Goal: Task Accomplishment & Management: Manage account settings

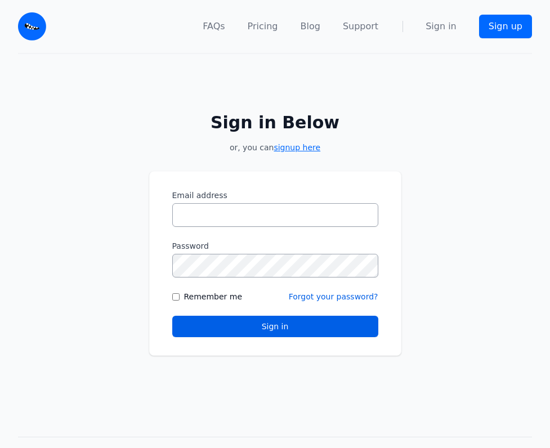
click at [299, 148] on link "signup here" at bounding box center [297, 147] width 47 height 9
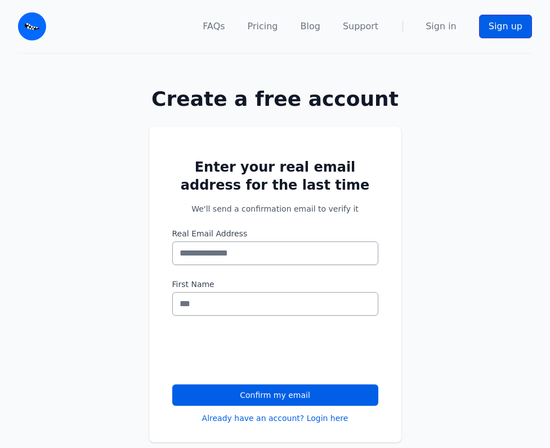
click at [506, 27] on link "Sign up" at bounding box center [505, 27] width 53 height 24
click at [216, 253] on input "Real Email Address" at bounding box center [275, 254] width 206 height 24
type input "**********"
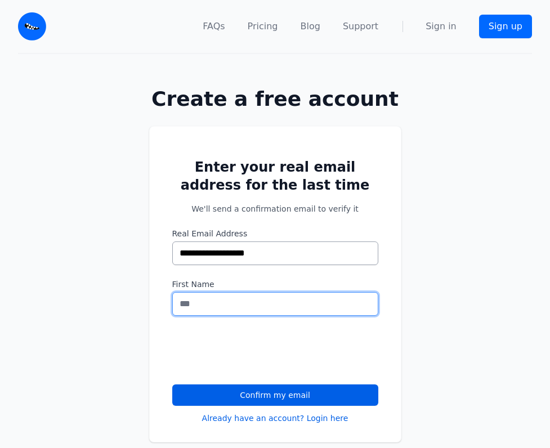
click at [216, 305] on input "First Name" at bounding box center [275, 304] width 206 height 24
type input "**********"
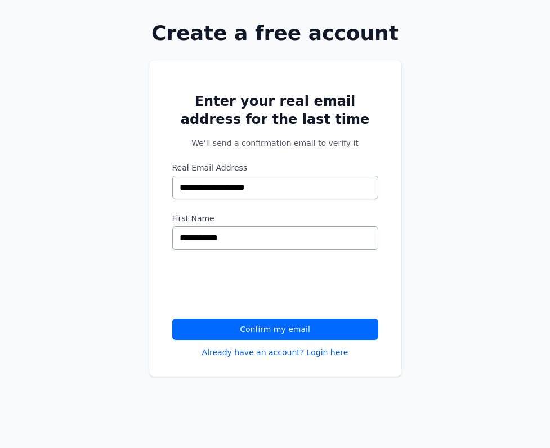
scroll to position [75, 0]
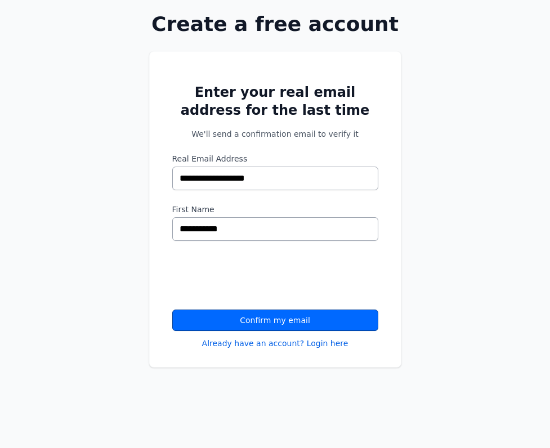
click at [278, 319] on button "Confirm my email" at bounding box center [275, 320] width 206 height 21
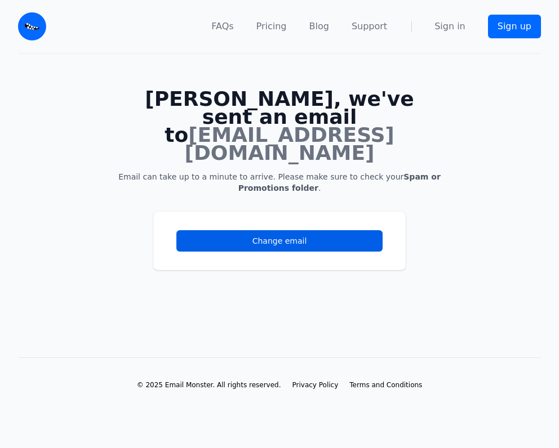
click at [318, 293] on main "[PERSON_NAME], we've sent an email to [EMAIL_ADDRESS][DOMAIN_NAME] Email can ta…" at bounding box center [279, 187] width 559 height 267
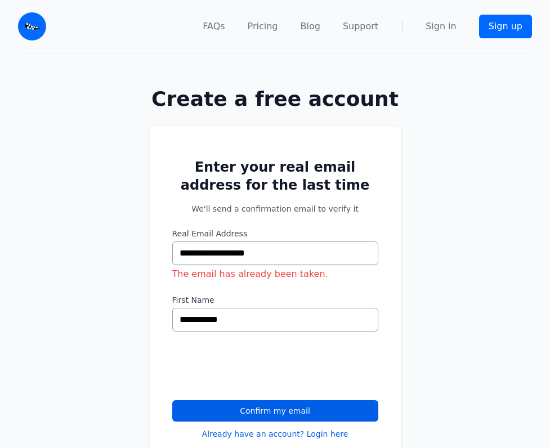
click at [276, 253] on input "**********" at bounding box center [275, 254] width 206 height 24
click at [429, 31] on nav "FAQs Pricing Blog Support Sign in Sign up" at bounding box center [296, 26] width 472 height 53
click at [447, 20] on link "Sign in" at bounding box center [441, 27] width 31 height 14
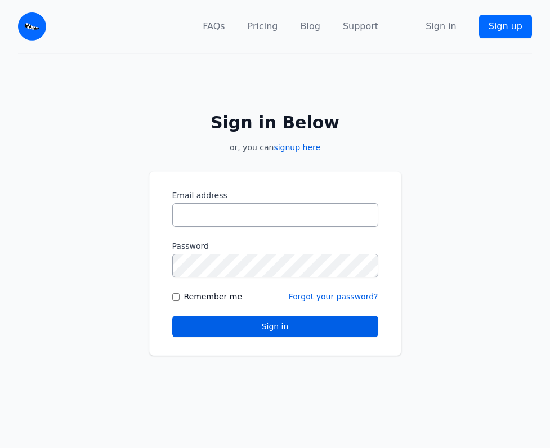
click at [206, 211] on input "Email address" at bounding box center [275, 215] width 206 height 24
type input "**********"
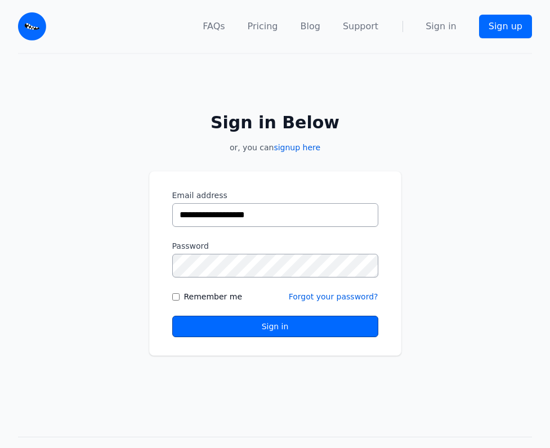
click at [206, 326] on button "Sign in" at bounding box center [275, 326] width 206 height 21
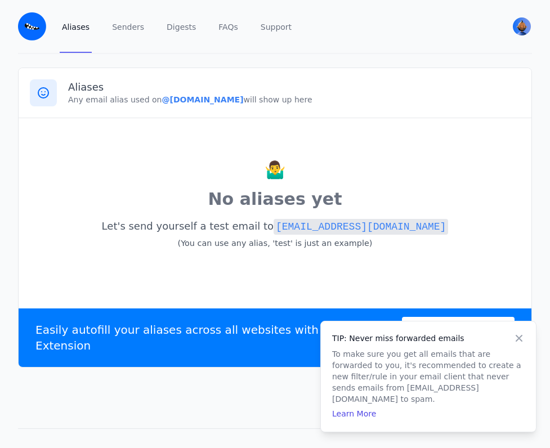
click at [524, 344] on icon at bounding box center [519, 338] width 11 height 11
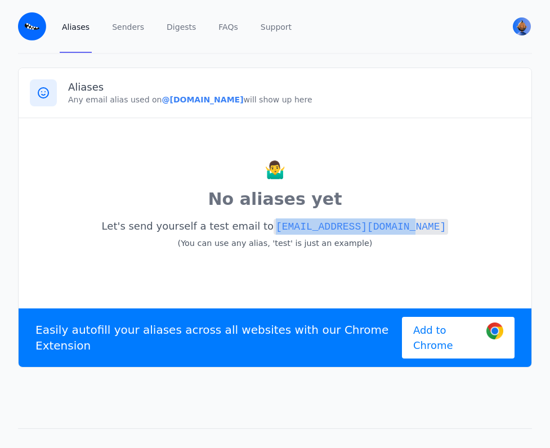
drag, startPoint x: 416, startPoint y: 231, endPoint x: 287, endPoint y: 226, distance: 128.5
click at [287, 226] on p "Let's send yourself a test email to [EMAIL_ADDRESS][DOMAIN_NAME] (You can use a…" at bounding box center [275, 234] width 491 height 37
copy code "[EMAIL_ADDRESS][DOMAIN_NAME]"
click at [311, 186] on div "🤷‍♂️ No aliases yet Let's send yourself a test email to [EMAIL_ADDRESS][DOMAIN_…" at bounding box center [275, 211] width 491 height 163
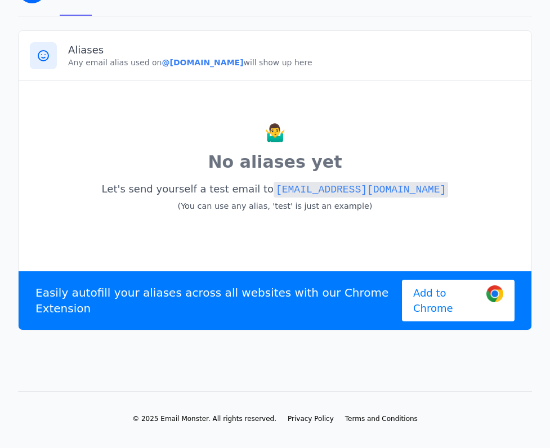
click at [431, 142] on p "🤷‍♂️" at bounding box center [275, 133] width 491 height 25
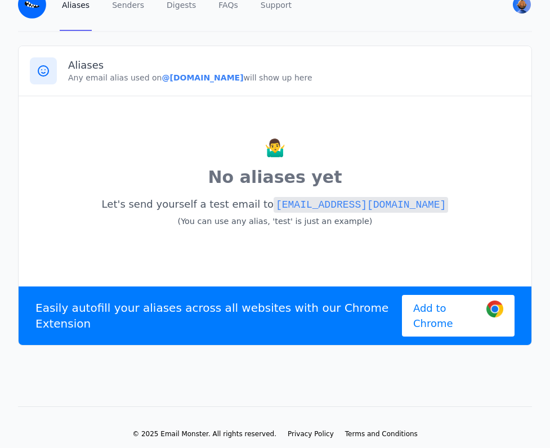
scroll to position [0, 0]
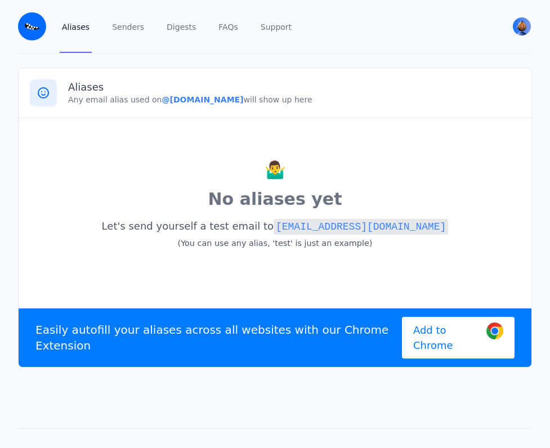
click at [453, 242] on p "Let's send yourself a test email to test@arcllv.eml.monster (You can use any al…" at bounding box center [275, 234] width 491 height 37
click at [423, 202] on p "No aliases yet" at bounding box center [275, 199] width 491 height 25
click at [354, 238] on p "Let's send yourself a test email to test@arcllv.eml.monster (You can use any al…" at bounding box center [275, 234] width 491 height 37
click at [356, 226] on code "test@arcllv.eml.monster" at bounding box center [361, 227] width 175 height 16
click at [375, 113] on div "Aliases Any email alias used on @arcllv.eml.monster will show up here" at bounding box center [275, 93] width 513 height 50
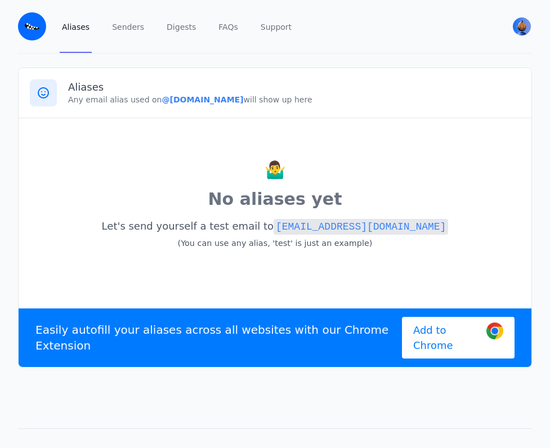
click at [113, 141] on div "🤷‍♂️ No aliases yet Let's send yourself a test email to test@arcllv.eml.monster…" at bounding box center [275, 211] width 491 height 163
click at [75, 28] on link "Aliases" at bounding box center [76, 26] width 32 height 53
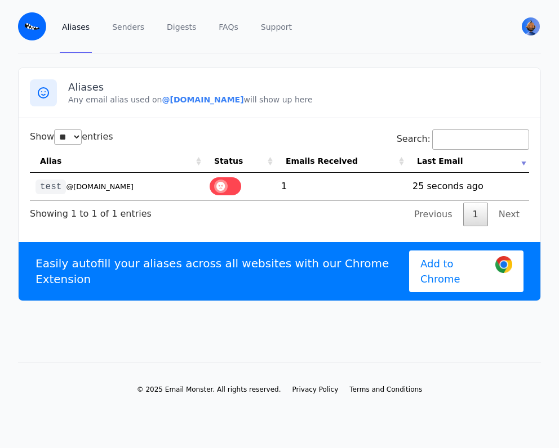
select select "**"
click at [305, 184] on td "1" at bounding box center [340, 186] width 131 height 27
click at [123, 24] on link "Senders" at bounding box center [128, 26] width 37 height 53
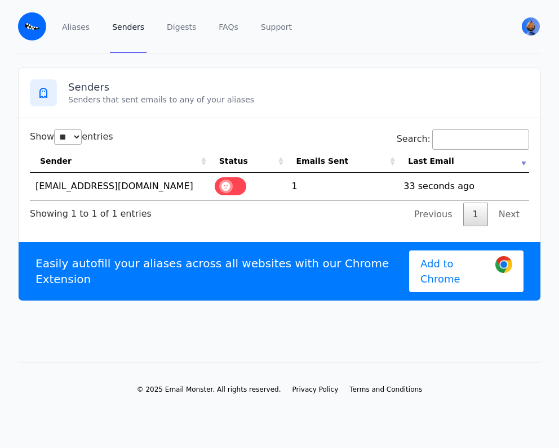
select select "**"
click at [535, 27] on img "User menu" at bounding box center [530, 26] width 18 height 18
click at [444, 53] on span "[PERSON_NAME]" at bounding box center [477, 57] width 107 height 10
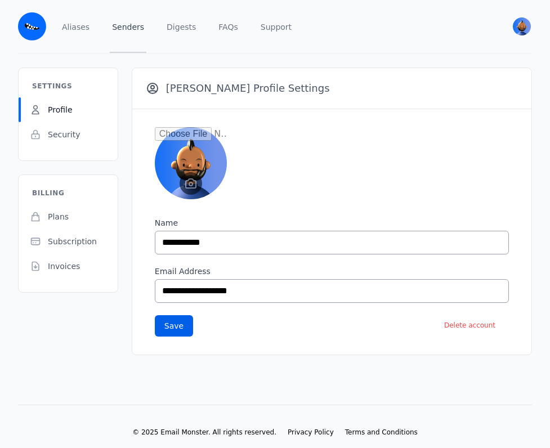
click at [126, 26] on link "Senders" at bounding box center [128, 26] width 37 height 53
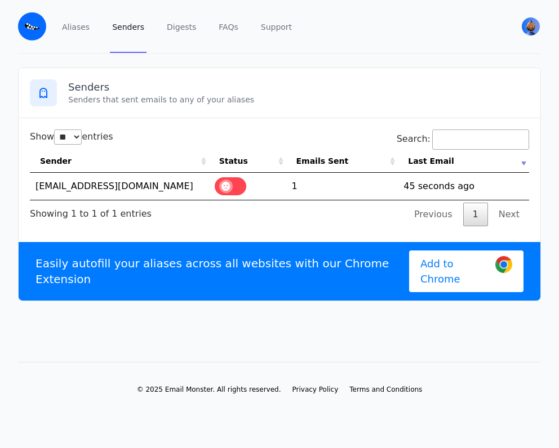
select select "**"
click at [64, 25] on link "Aliases" at bounding box center [76, 26] width 32 height 53
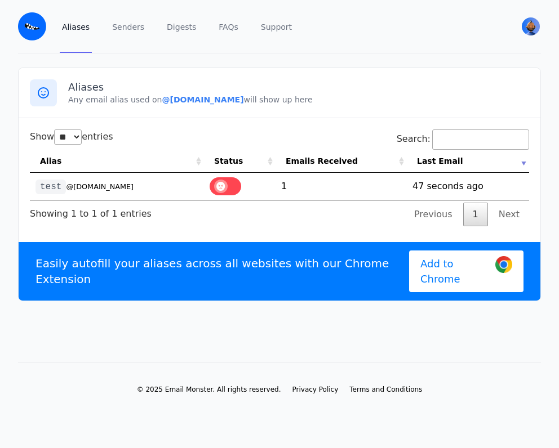
select select "**"
click at [32, 27] on img at bounding box center [32, 26] width 28 height 28
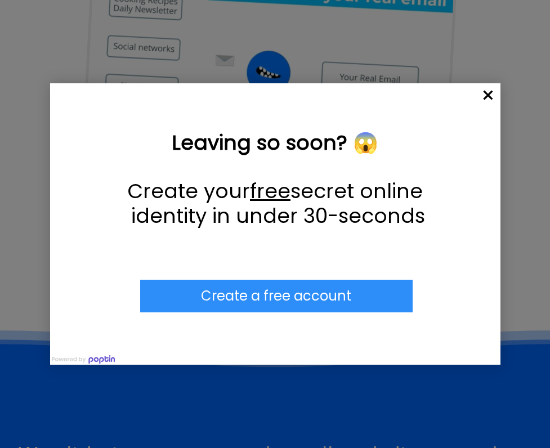
scroll to position [525, 0]
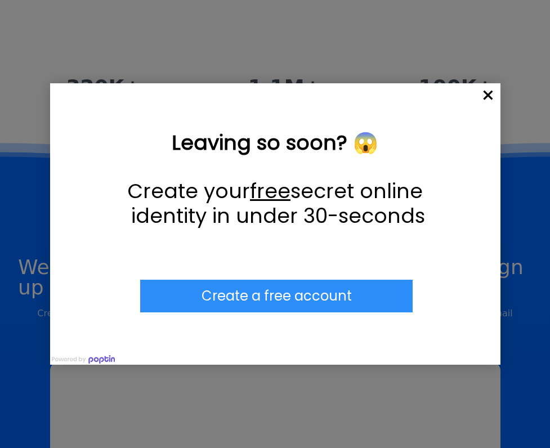
click at [487, 95] on span "×" at bounding box center [488, 95] width 25 height 25
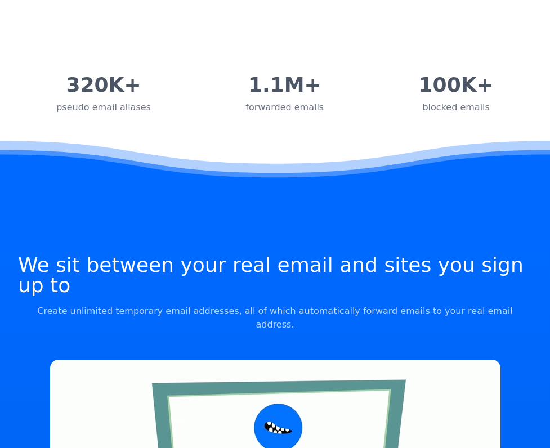
scroll to position [0, 0]
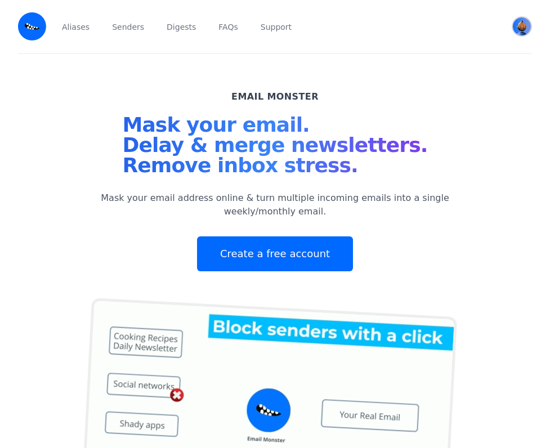
click at [525, 25] on img "User menu" at bounding box center [522, 26] width 18 height 18
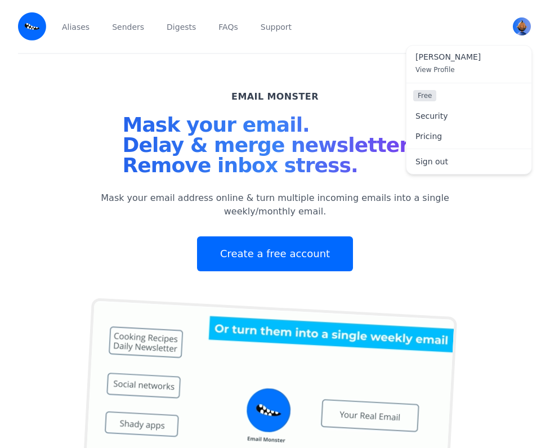
click at [425, 95] on span "Free" at bounding box center [424, 95] width 23 height 11
click at [136, 73] on div "Email Monster Mask your email. Delay & merge newsletters. Remove inbox stress. …" at bounding box center [275, 325] width 378 height 543
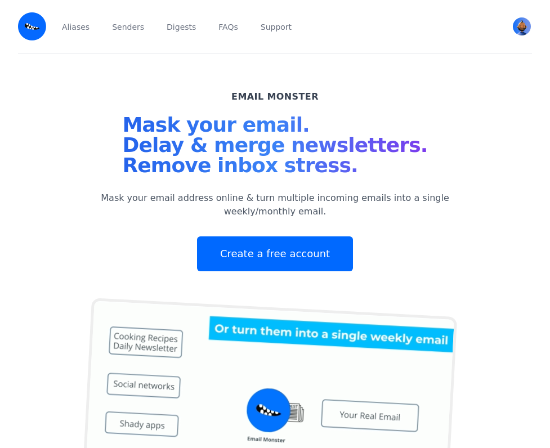
click at [416, 115] on div "Email Monster Mask your email. Delay & merge newsletters. Remove inbox stress. …" at bounding box center [275, 180] width 378 height 181
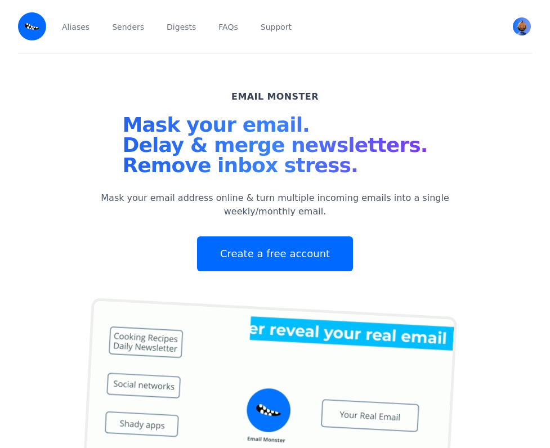
click at [472, 117] on div "Email Monster Mask your email. Delay & merge newsletters. Remove inbox stress. …" at bounding box center [275, 325] width 550 height 543
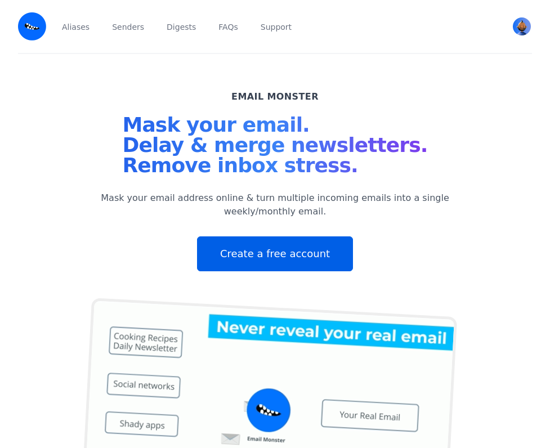
click at [278, 255] on link "Create a free account" at bounding box center [275, 254] width 156 height 35
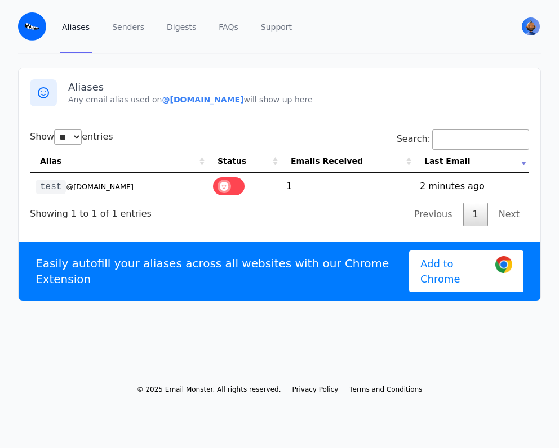
select select "**"
click at [287, 179] on td "1" at bounding box center [346, 186] width 133 height 27
click at [112, 189] on small "@[DOMAIN_NAME]" at bounding box center [100, 186] width 68 height 8
click at [461, 179] on td "1756768499 2 minutes ago" at bounding box center [471, 186] width 115 height 27
click at [332, 16] on div "Aliases Senders Digests FAQs Support" at bounding box center [280, 26] width 440 height 53
